Goal: Transaction & Acquisition: Purchase product/service

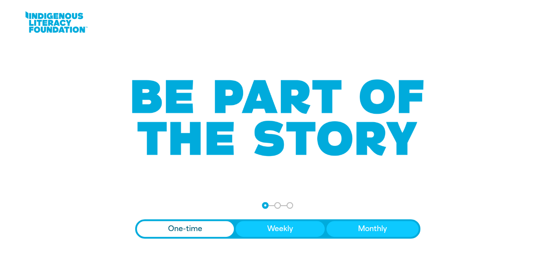
click at [248, 61] on div at bounding box center [277, 117] width 526 height 147
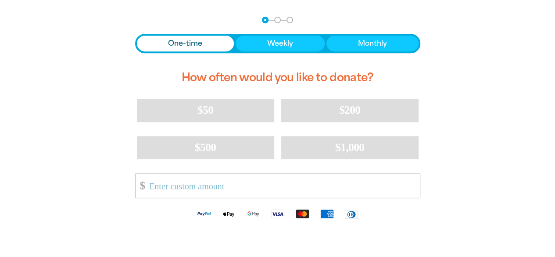
scroll to position [186, 0]
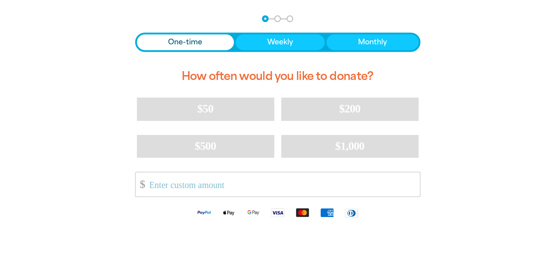
click at [198, 189] on input "Other Amount" at bounding box center [281, 184] width 276 height 24
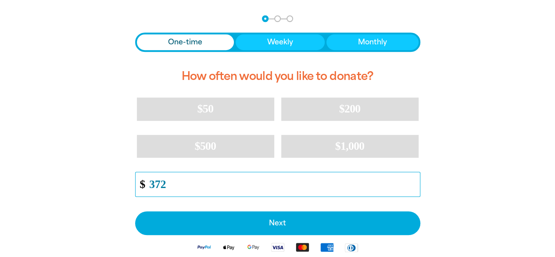
type input "372"
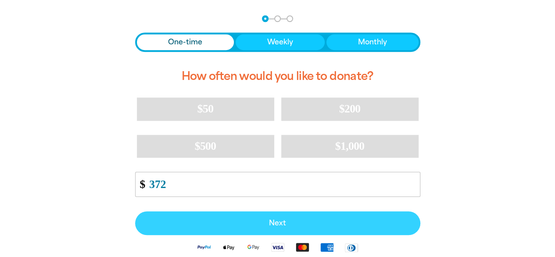
click at [203, 225] on span "Next" at bounding box center [278, 222] width 266 height 7
select select "AU"
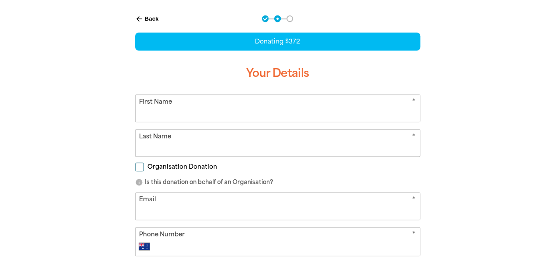
scroll to position [183, 0]
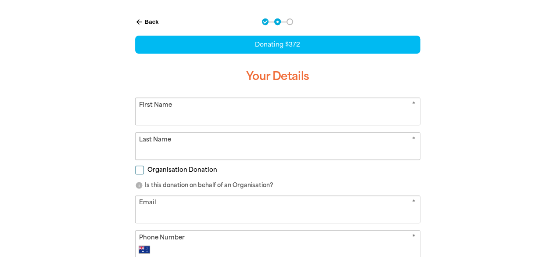
click at [143, 171] on input "Organisation Donation" at bounding box center [139, 169] width 9 height 9
checkbox input "true"
select select "AU"
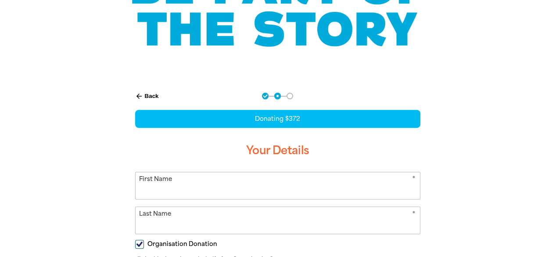
scroll to position [0, 0]
